Goal: Information Seeking & Learning: Learn about a topic

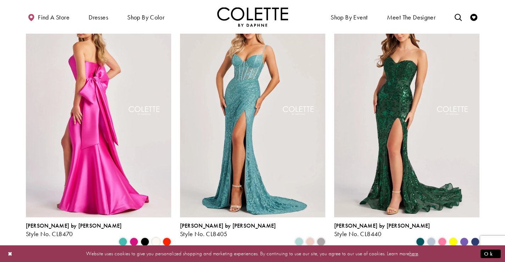
scroll to position [71, 0]
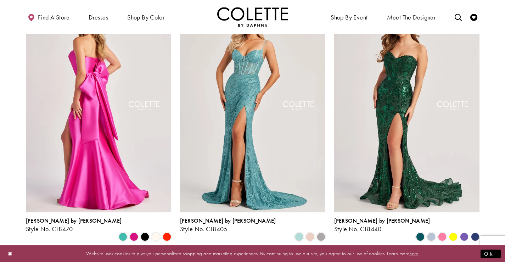
click at [111, 154] on img "Visit Colette by Daphne Style No. CL8470 Page" at bounding box center [98, 106] width 145 height 211
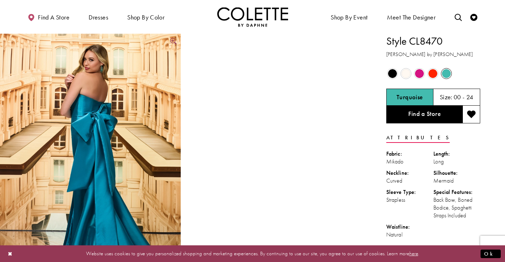
click at [135, 136] on img "Full size Style CL8470 Colette by Daphne #0 default Turquoise backface vertical…" at bounding box center [90, 169] width 181 height 271
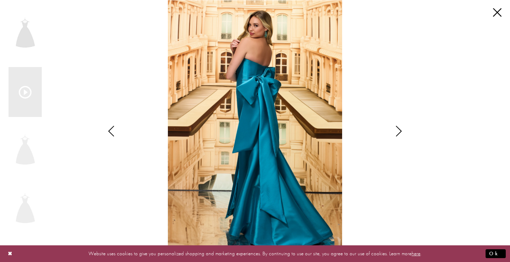
click at [109, 129] on icon "Style CL8470 Colette by Daphne Views dialog" at bounding box center [111, 131] width 18 height 11
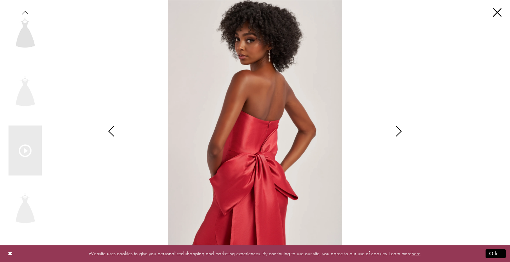
click at [109, 129] on icon "Style CL8470 Colette by Daphne Views dialog" at bounding box center [111, 131] width 18 height 11
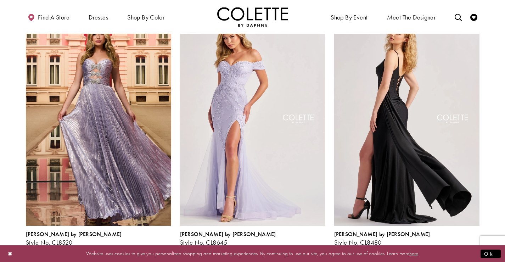
scroll to position [354, 0]
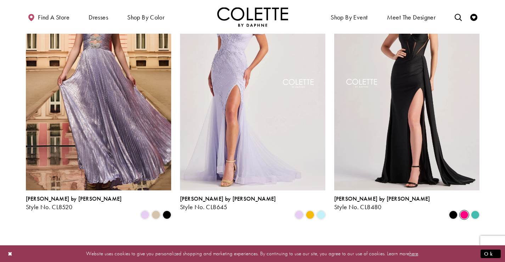
click at [464, 210] on span "Product List" at bounding box center [464, 214] width 9 height 9
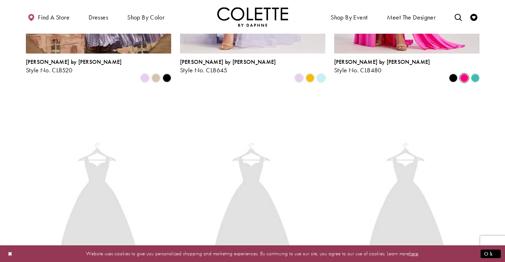
scroll to position [531, 0]
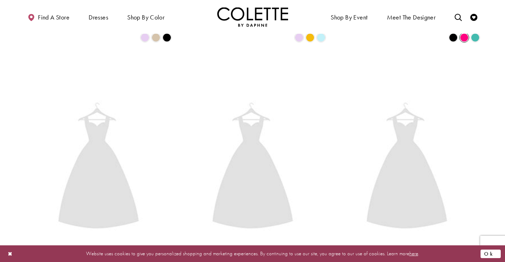
click at [491, 251] on button "Ok" at bounding box center [490, 253] width 20 height 9
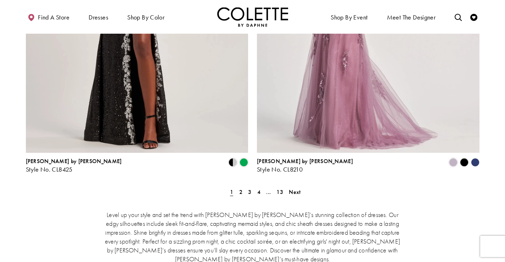
scroll to position [1240, 0]
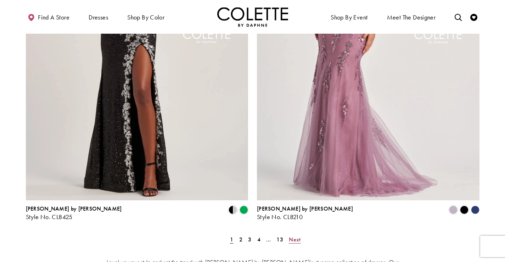
click at [297, 236] on span "Next" at bounding box center [295, 239] width 12 height 7
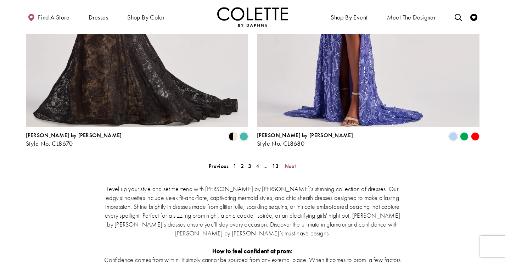
scroll to position [1313, 0]
click at [290, 162] on span "Next" at bounding box center [290, 165] width 12 height 7
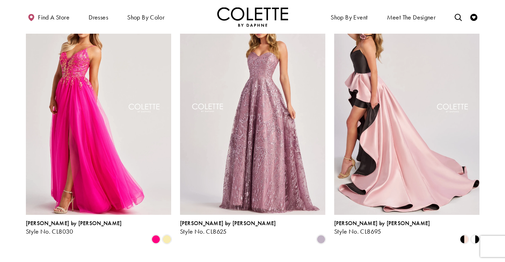
scroll to position [605, 0]
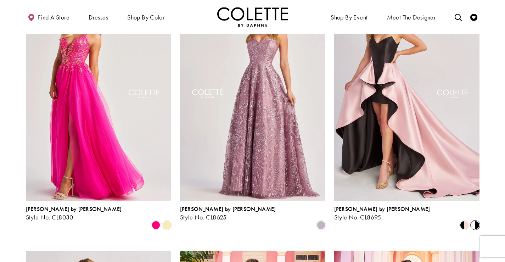
click at [474, 221] on span "Product List" at bounding box center [475, 225] width 9 height 9
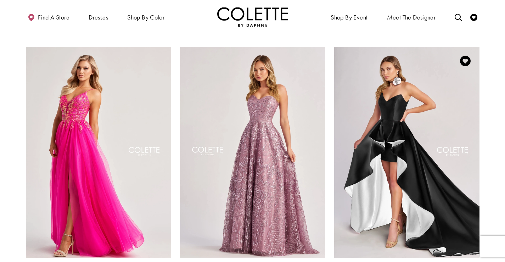
scroll to position [570, 0]
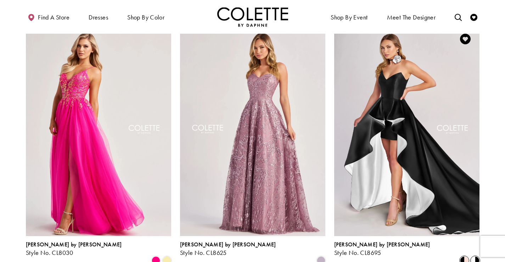
click at [463, 256] on span "Product List" at bounding box center [464, 260] width 9 height 9
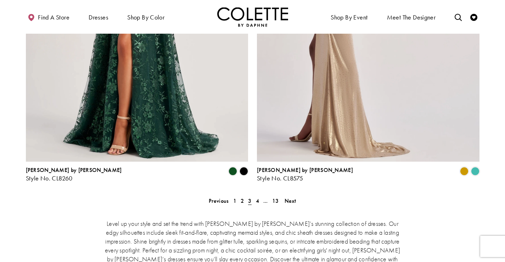
scroll to position [1349, 0]
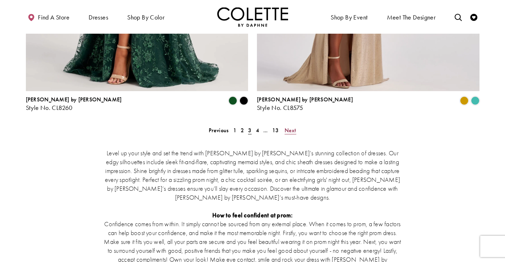
click at [287, 126] on span "Next" at bounding box center [290, 129] width 12 height 7
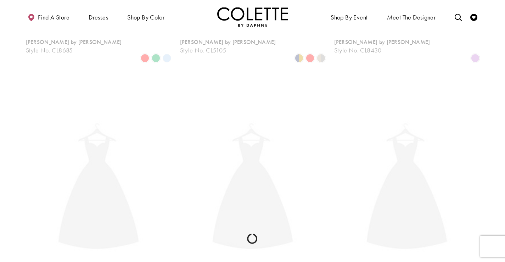
scroll to position [38, 0]
